Goal: Transaction & Acquisition: Download file/media

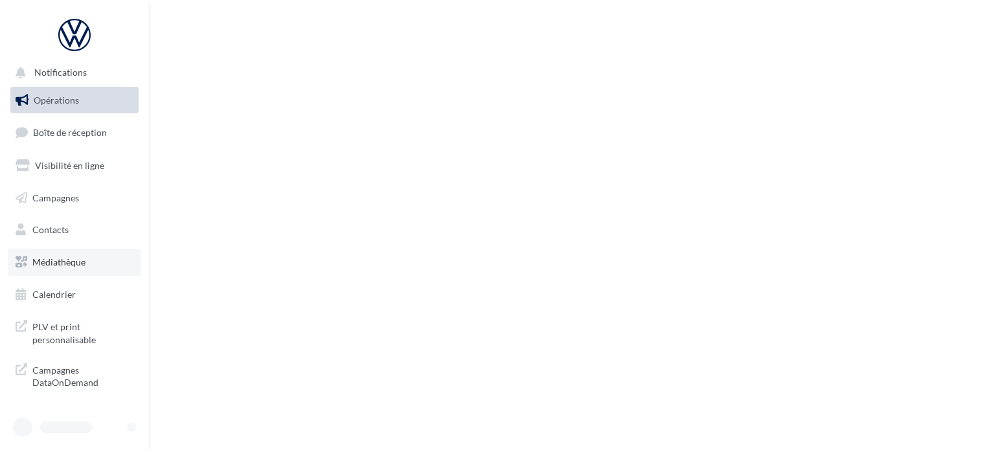
click at [80, 266] on span "Médiathèque" at bounding box center [58, 262] width 53 height 11
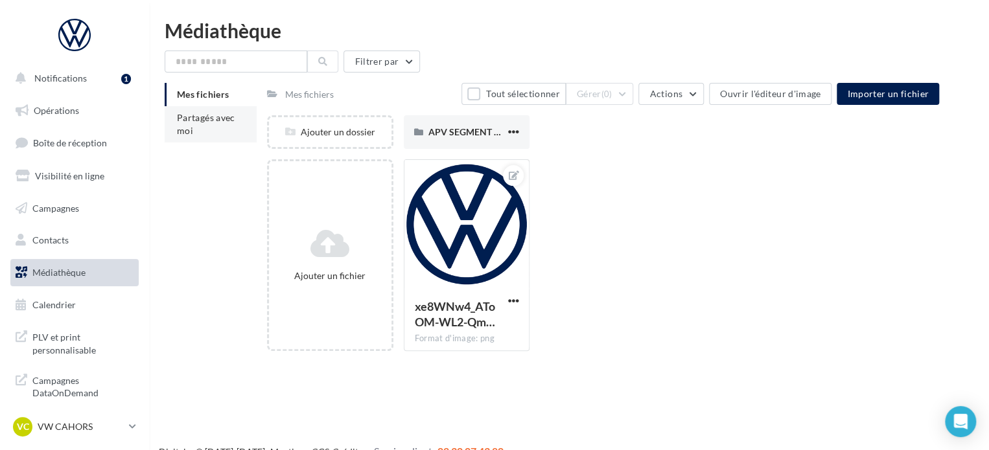
click at [200, 117] on span "Partagés avec moi" at bounding box center [206, 124] width 58 height 24
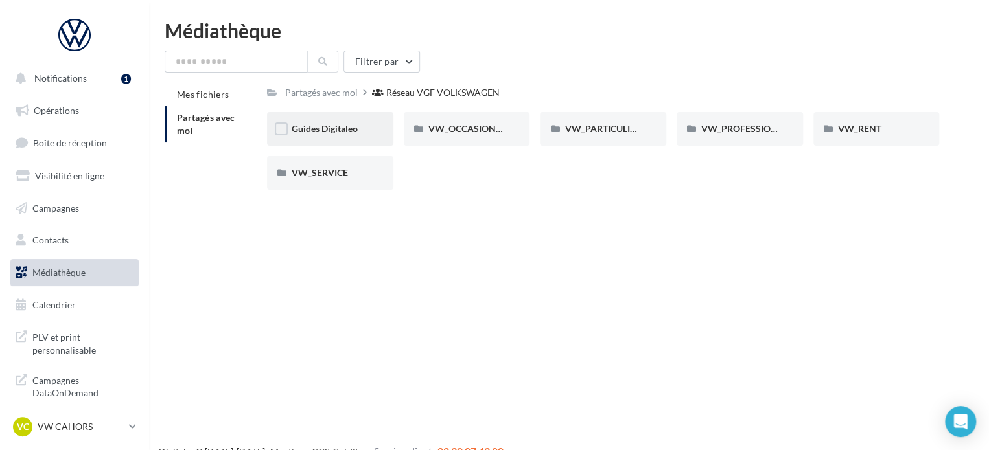
click at [311, 132] on span "Guides Digitaleo" at bounding box center [325, 128] width 66 height 11
click at [738, 128] on span "VW_PROFESSIONNELS" at bounding box center [750, 128] width 98 height 11
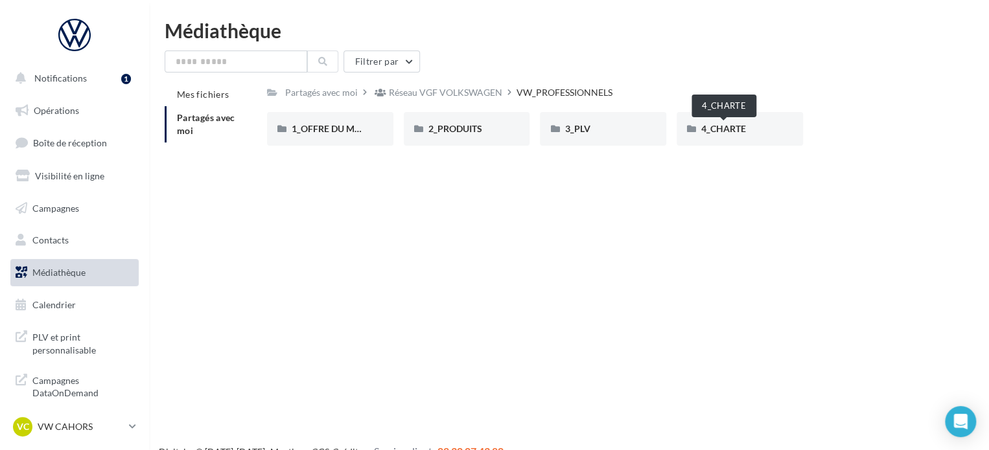
click at [738, 128] on span "4_CHARTE" at bounding box center [723, 128] width 45 height 11
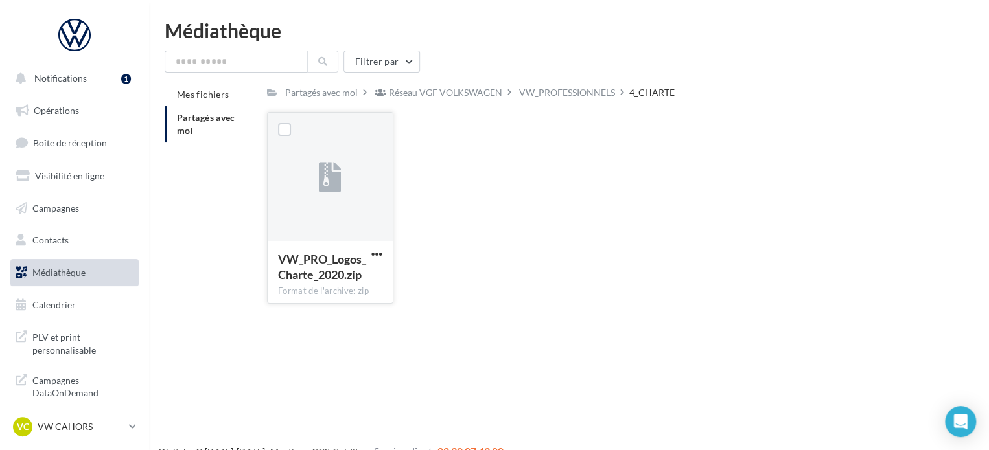
click at [304, 264] on span "VW_PRO_Logos_Charte_2020.zip" at bounding box center [322, 267] width 88 height 30
click at [293, 137] on div at bounding box center [285, 130] width 34 height 34
click at [289, 132] on label at bounding box center [284, 129] width 13 height 13
click at [342, 273] on span "VW_PRO_Logos_Charte_2020.zip" at bounding box center [322, 267] width 88 height 30
click at [285, 129] on label at bounding box center [284, 129] width 13 height 13
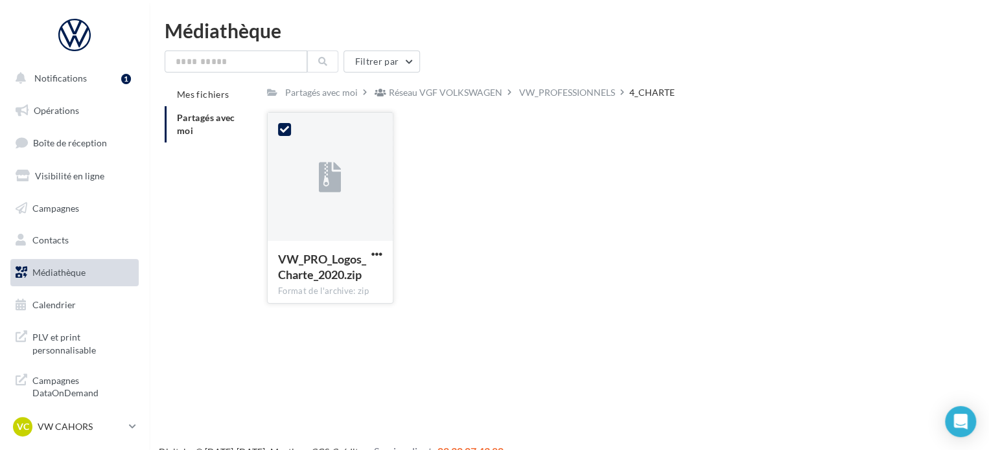
click at [344, 259] on span "VW_PRO_Logos_Charte_2020.zip" at bounding box center [322, 267] width 88 height 30
click at [282, 129] on label at bounding box center [284, 129] width 13 height 13
click at [378, 250] on span "button" at bounding box center [376, 254] width 11 height 11
click at [349, 281] on button "Télécharger" at bounding box center [320, 280] width 130 height 34
